Goal: Information Seeking & Learning: Learn about a topic

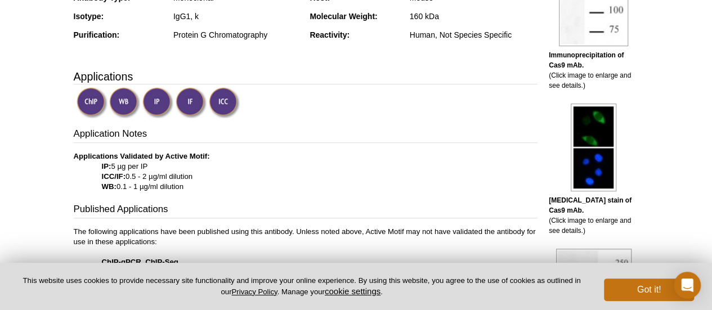
scroll to position [264, 0]
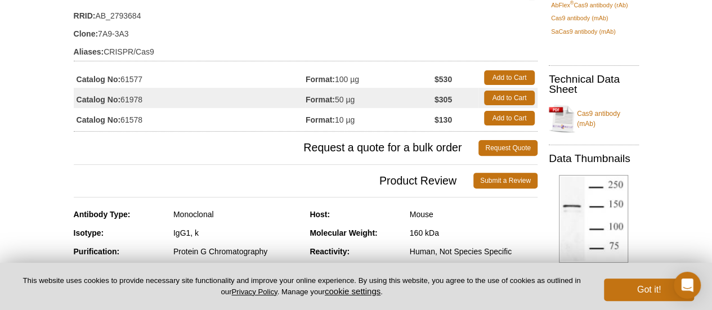
scroll to position [152, 0]
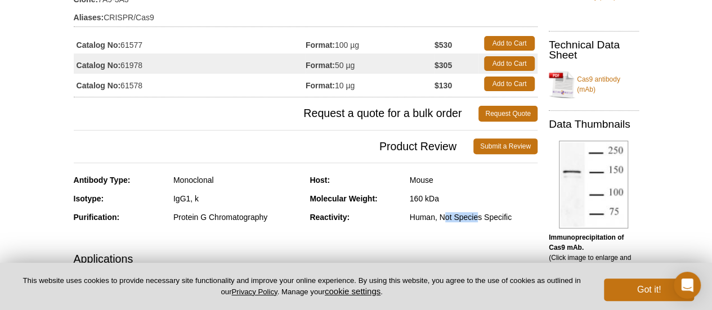
drag, startPoint x: 443, startPoint y: 217, endPoint x: 488, endPoint y: 215, distance: 45.1
click at [488, 215] on div "Human, Not Species Specific" at bounding box center [473, 217] width 128 height 10
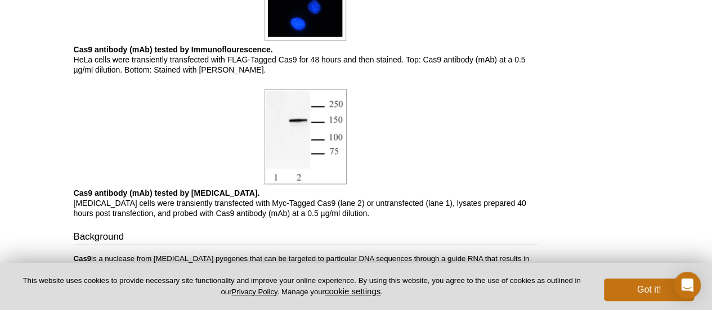
scroll to position [939, 0]
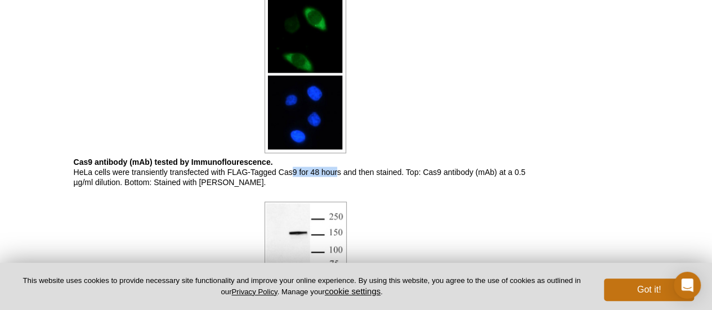
drag, startPoint x: 292, startPoint y: 167, endPoint x: 338, endPoint y: 165, distance: 45.6
click at [338, 165] on p "Cas9 antibody (mAb) tested by Immunoflourescence. HeLa cells were transiently t…" at bounding box center [305, 171] width 463 height 30
click at [349, 168] on p "Cas9 antibody (mAb) tested by Immunoflourescence. HeLa cells were transiently t…" at bounding box center [305, 171] width 463 height 30
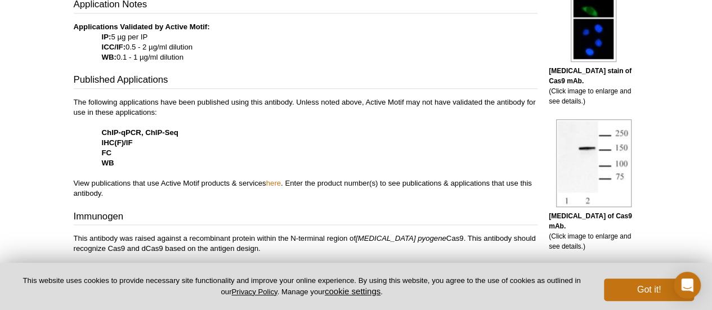
scroll to position [216, 0]
